Goal: Task Accomplishment & Management: Use online tool/utility

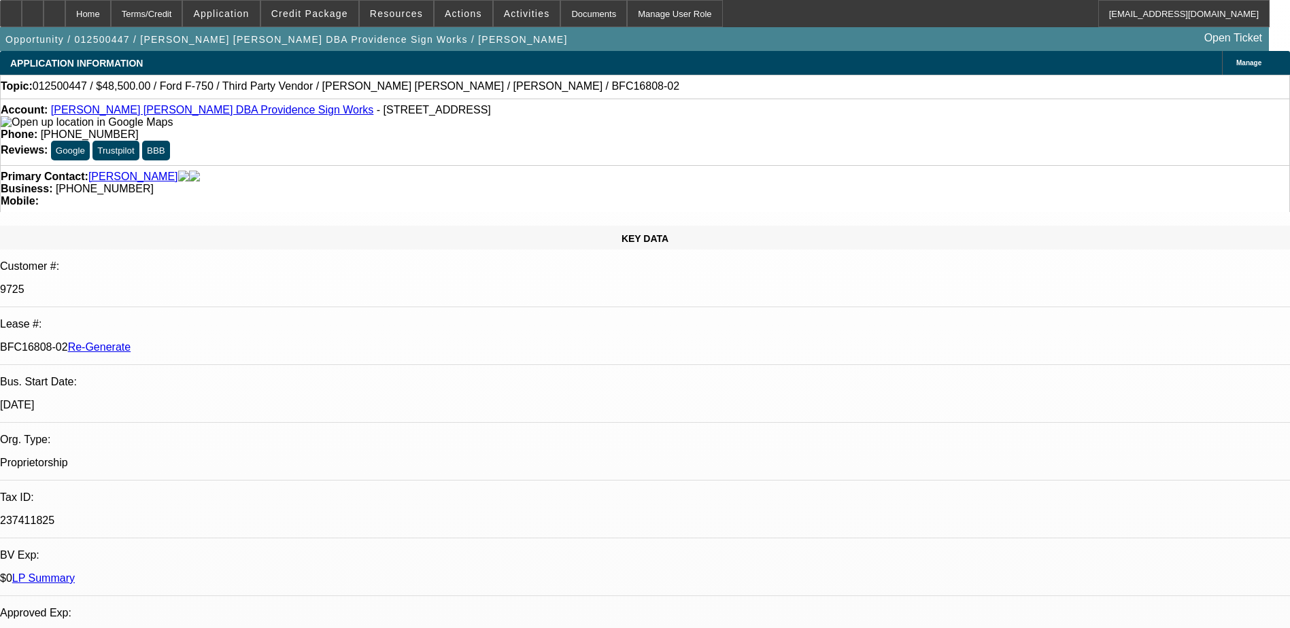
select select "0"
select select "6"
select select "0"
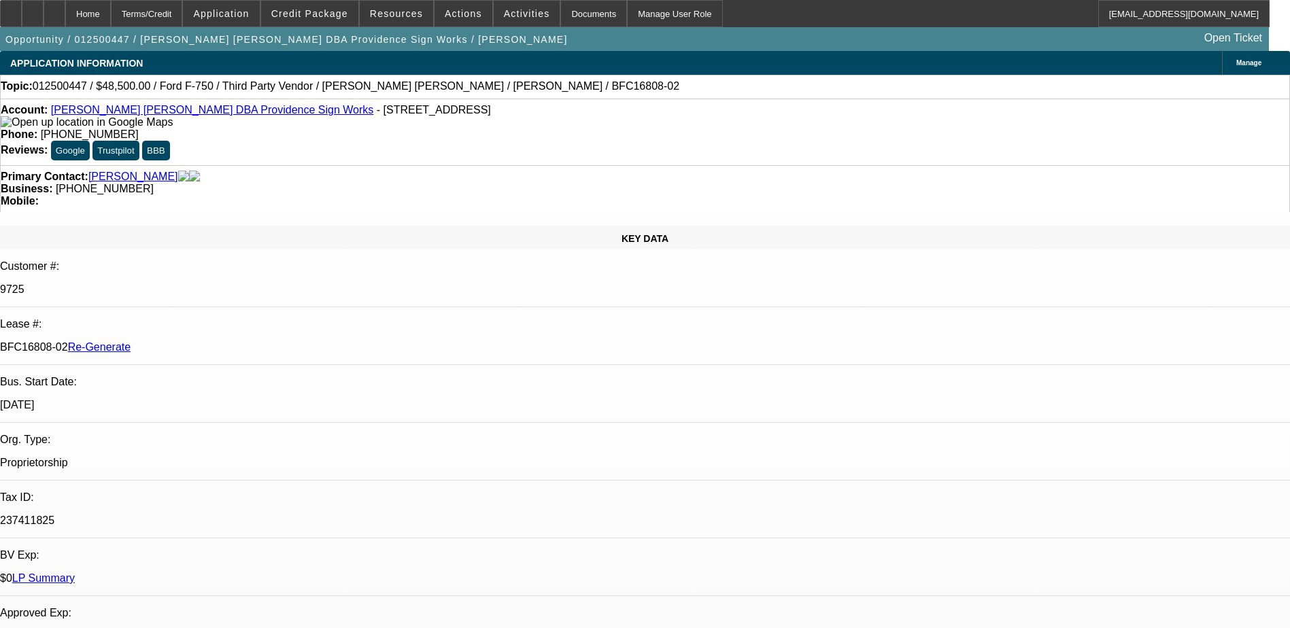
select select "0"
select select "6"
select select "0"
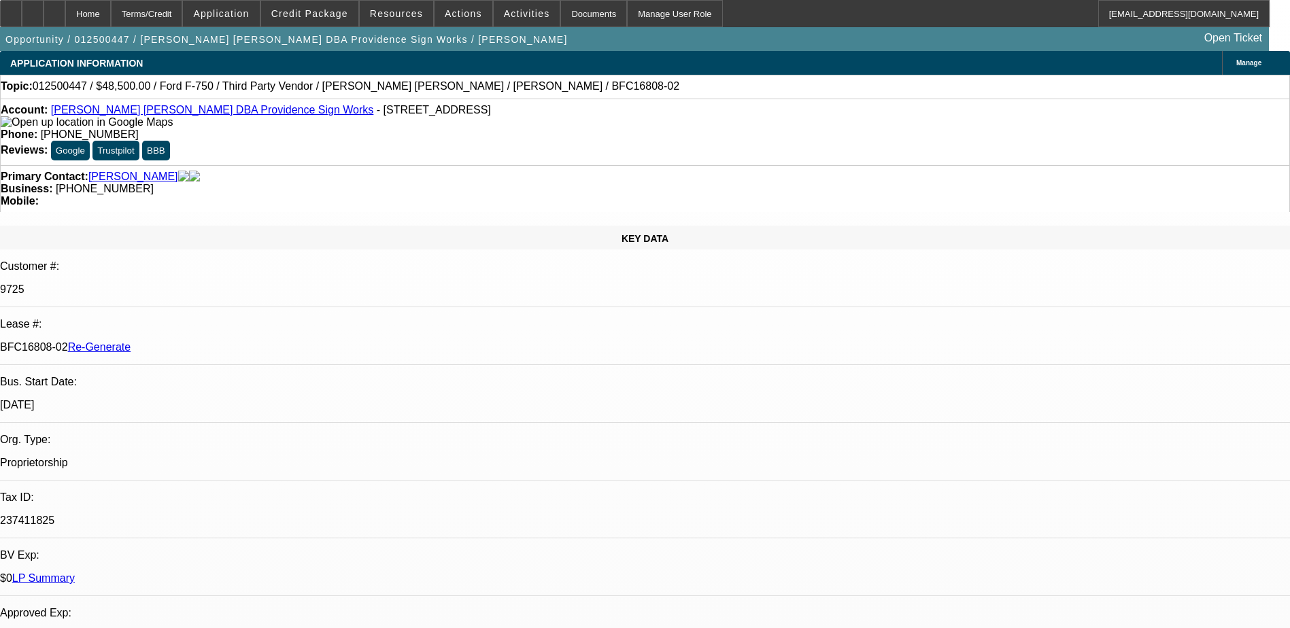
select select "0"
select select "6"
select select "0.1"
select select "2"
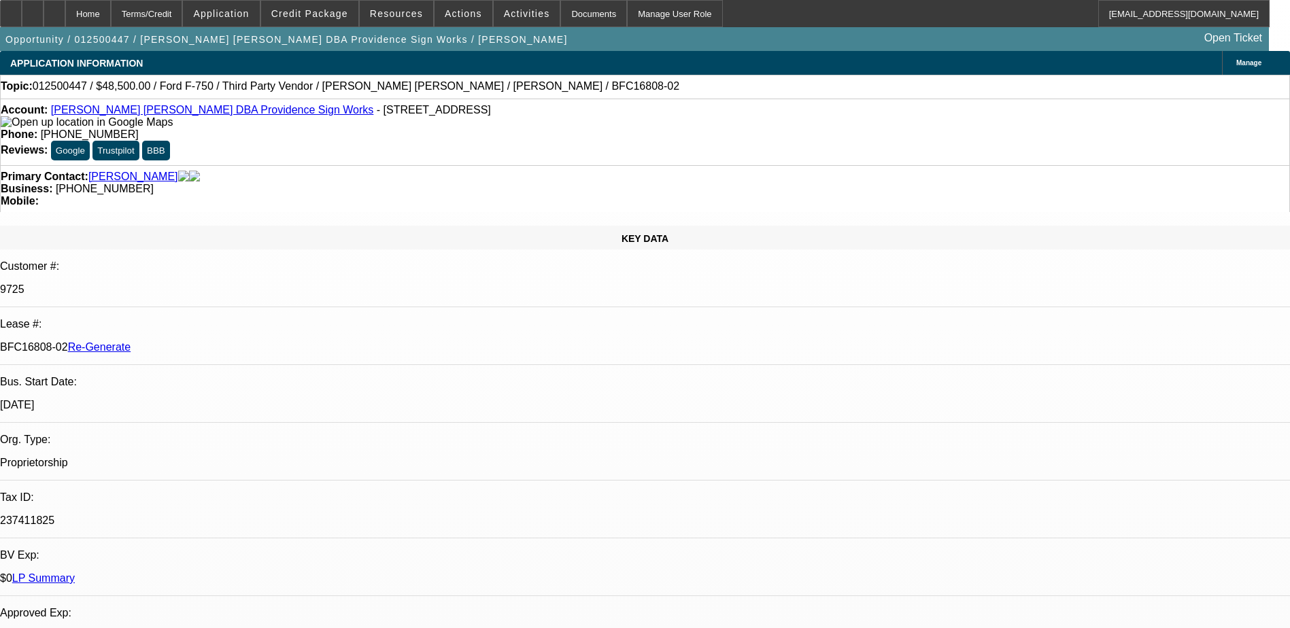
select select "0"
select select "6"
drag, startPoint x: 163, startPoint y: 241, endPoint x: 187, endPoint y: 239, distance: 23.8
click at [187, 341] on p "BFC16808-02 Re-Generate" at bounding box center [645, 347] width 1290 height 12
